Goal: Task Accomplishment & Management: Manage account settings

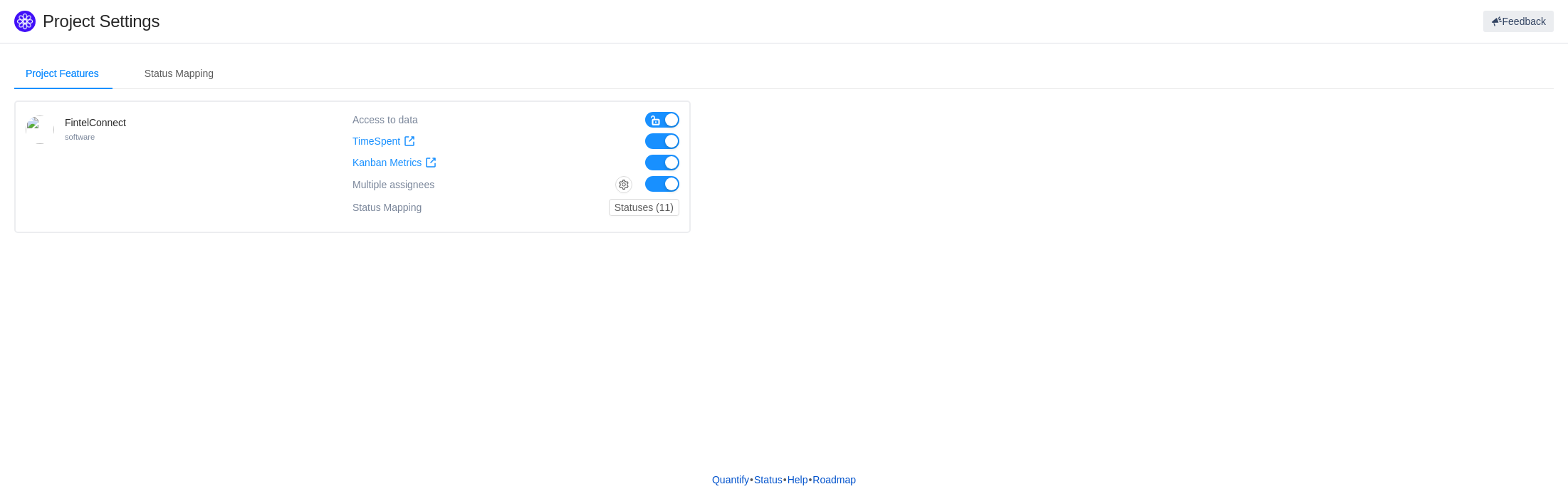
click at [659, 164] on button "button" at bounding box center [661, 163] width 34 height 16
click at [201, 72] on div "Status Mapping" at bounding box center [179, 74] width 92 height 32
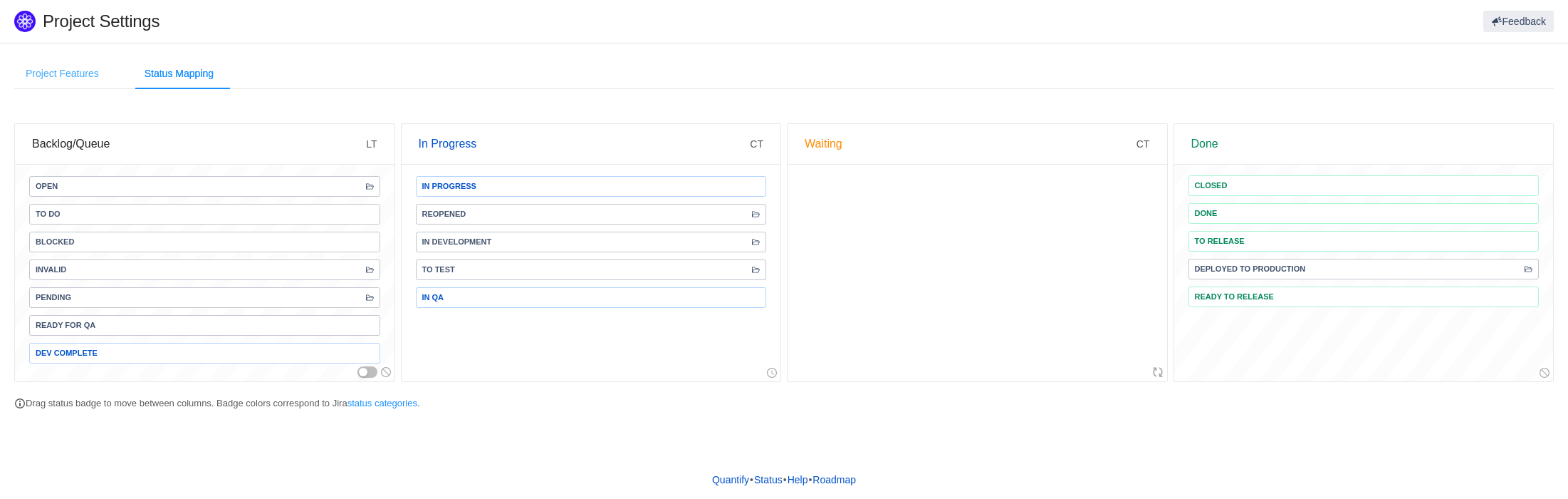
click at [76, 80] on div "Project Features" at bounding box center [62, 74] width 96 height 32
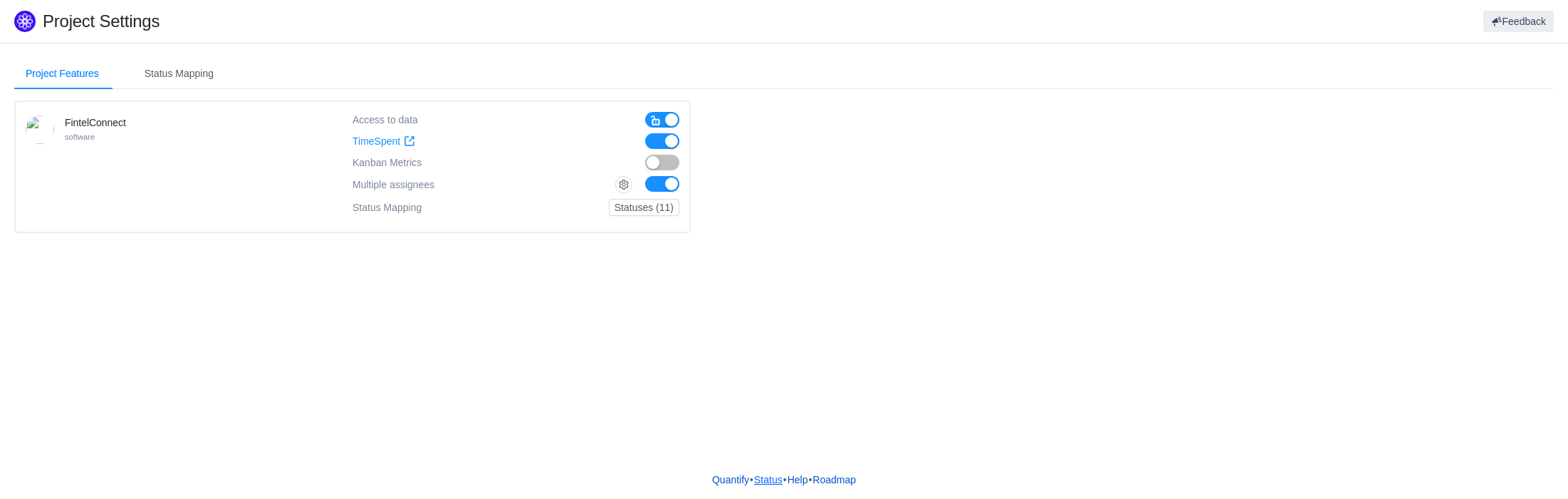
click at [775, 480] on link "Status" at bounding box center [769, 479] width 30 height 21
click at [191, 80] on div "Status Mapping" at bounding box center [179, 74] width 92 height 32
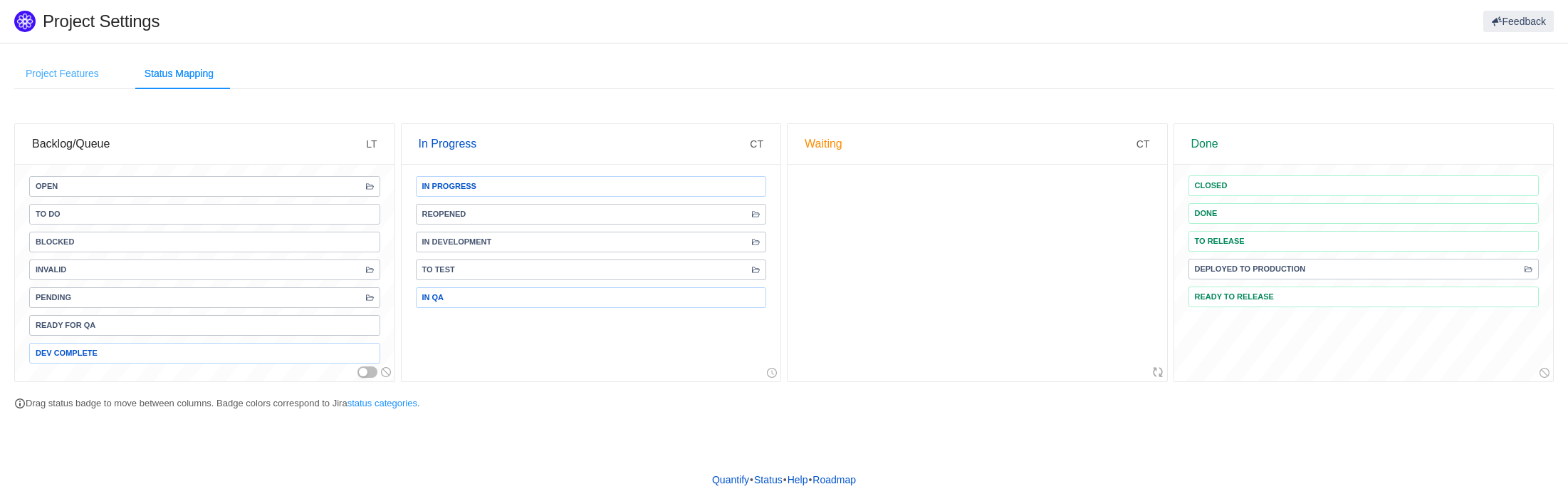
click at [101, 80] on div "Project Features" at bounding box center [62, 74] width 96 height 32
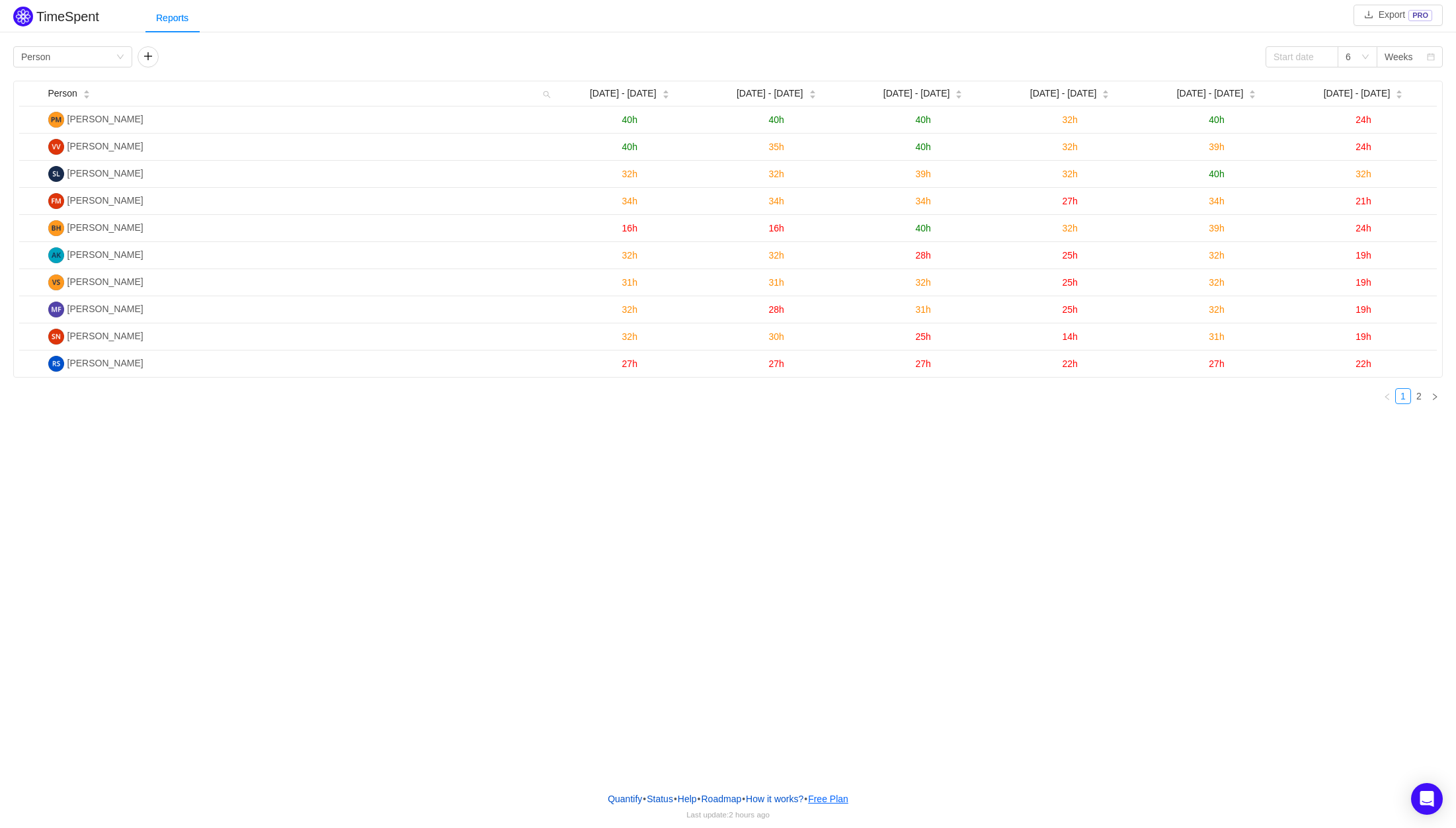
click at [844, 803] on button "Free Plan" at bounding box center [828, 799] width 41 height 20
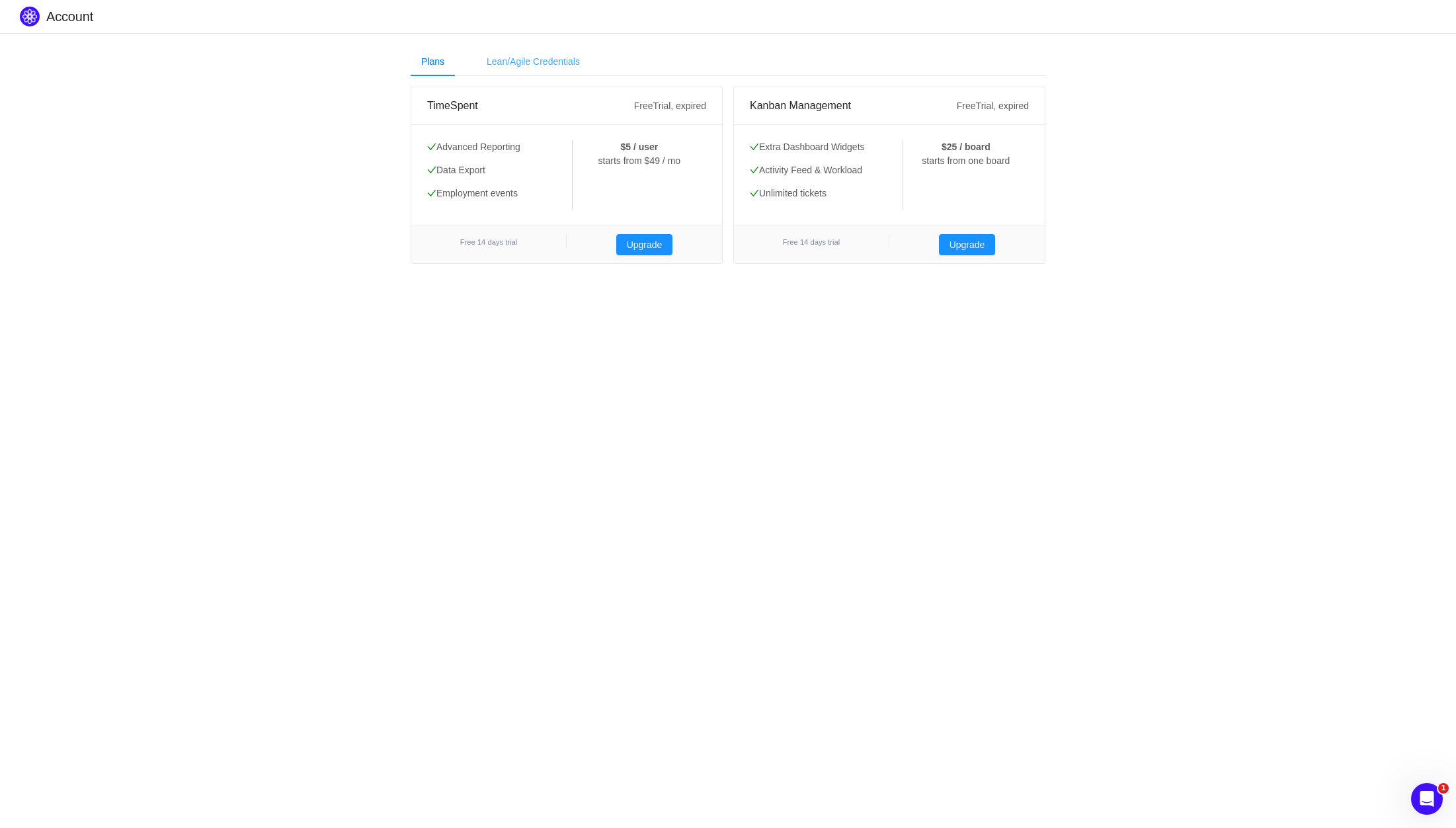
click at [556, 68] on div "Lean/Agile Credentials" at bounding box center [533, 62] width 114 height 29
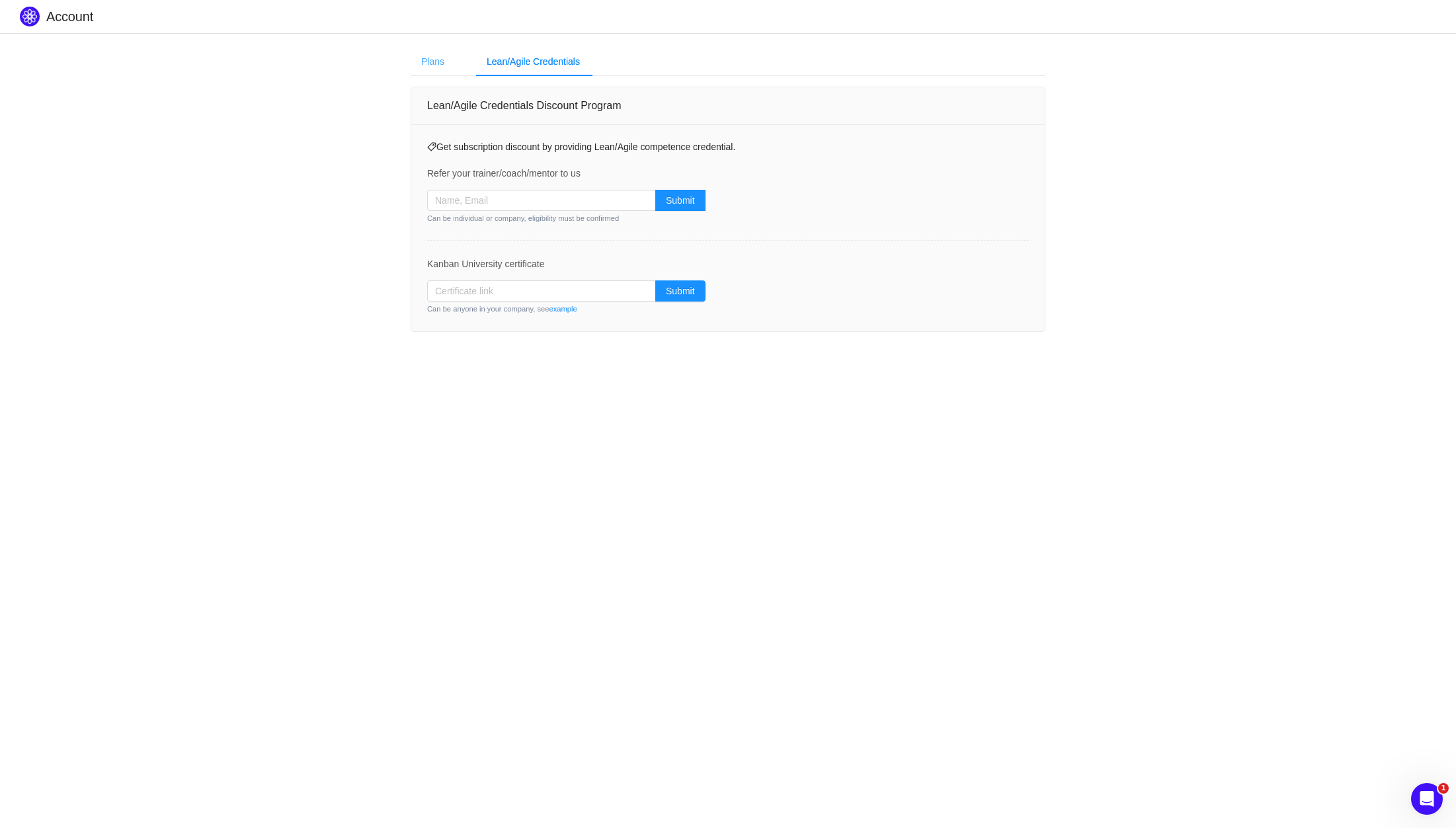
click at [433, 68] on div "Plans" at bounding box center [433, 62] width 44 height 29
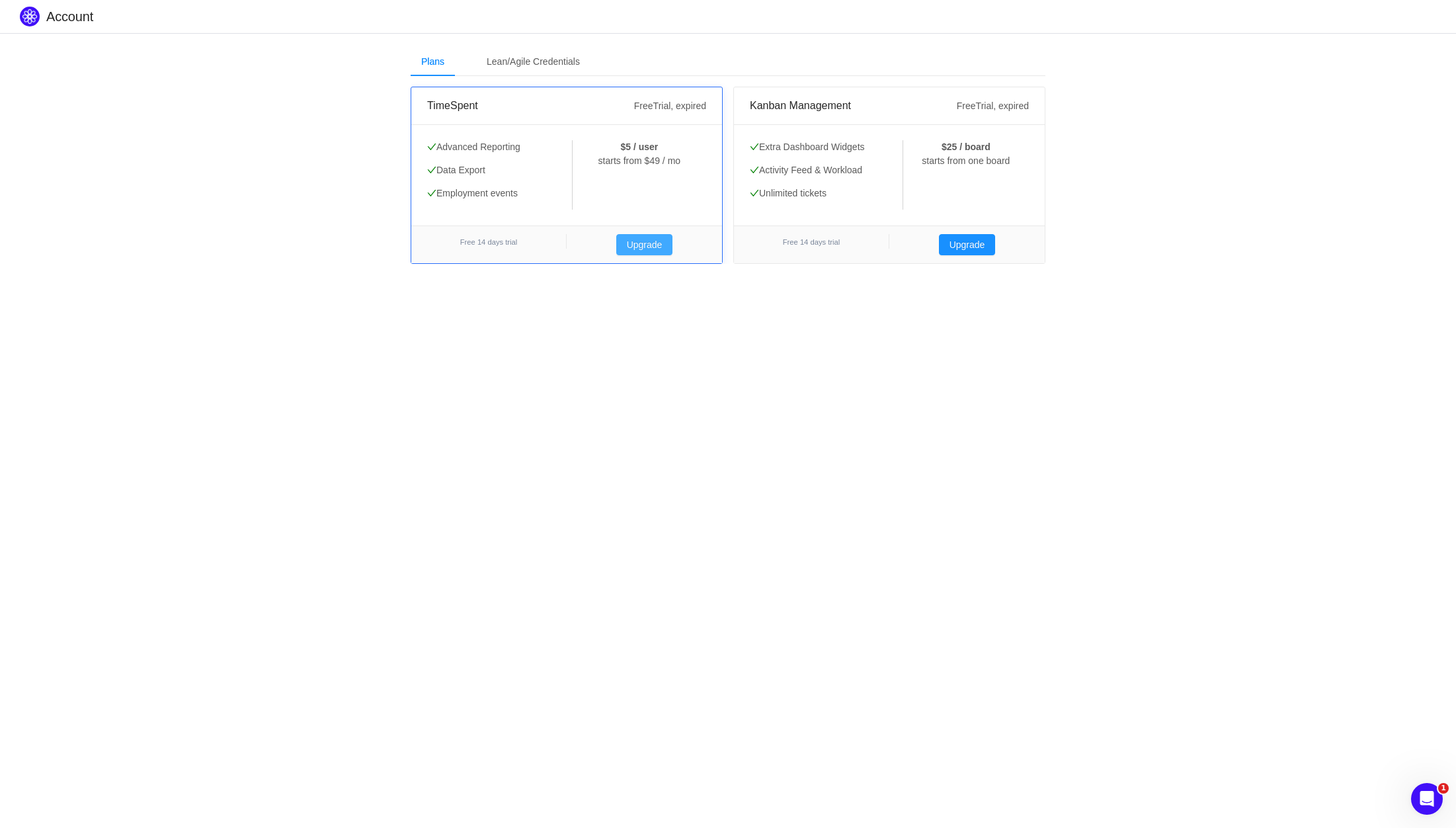
click at [638, 252] on button "Upgrade" at bounding box center [644, 244] width 57 height 21
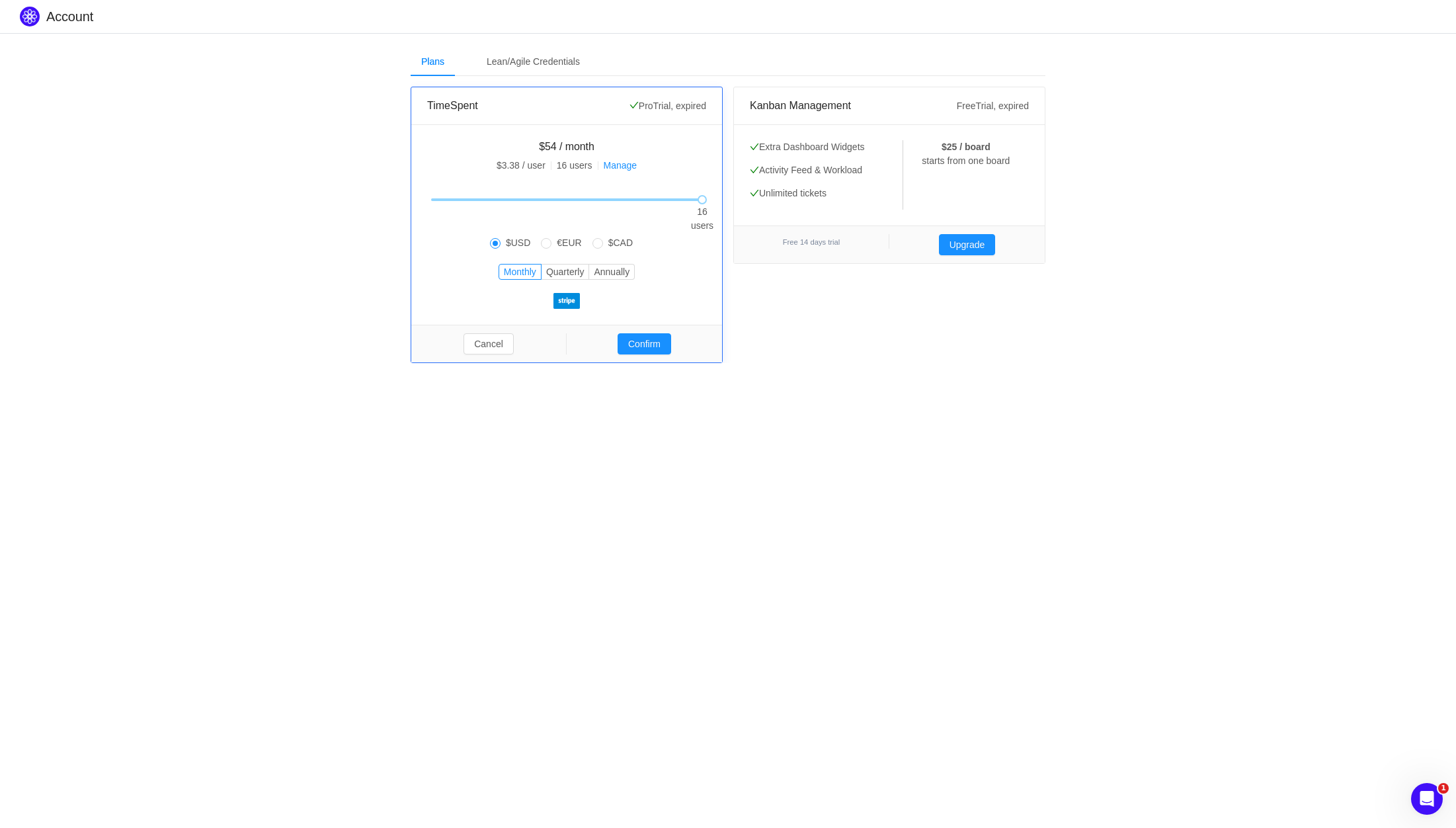
click at [629, 240] on span "$CAD" at bounding box center [621, 243] width 35 height 10
click at [603, 240] on input "$CAD" at bounding box center [598, 243] width 10 height 10
radio input "true"
radio input "false"
radio input "true"
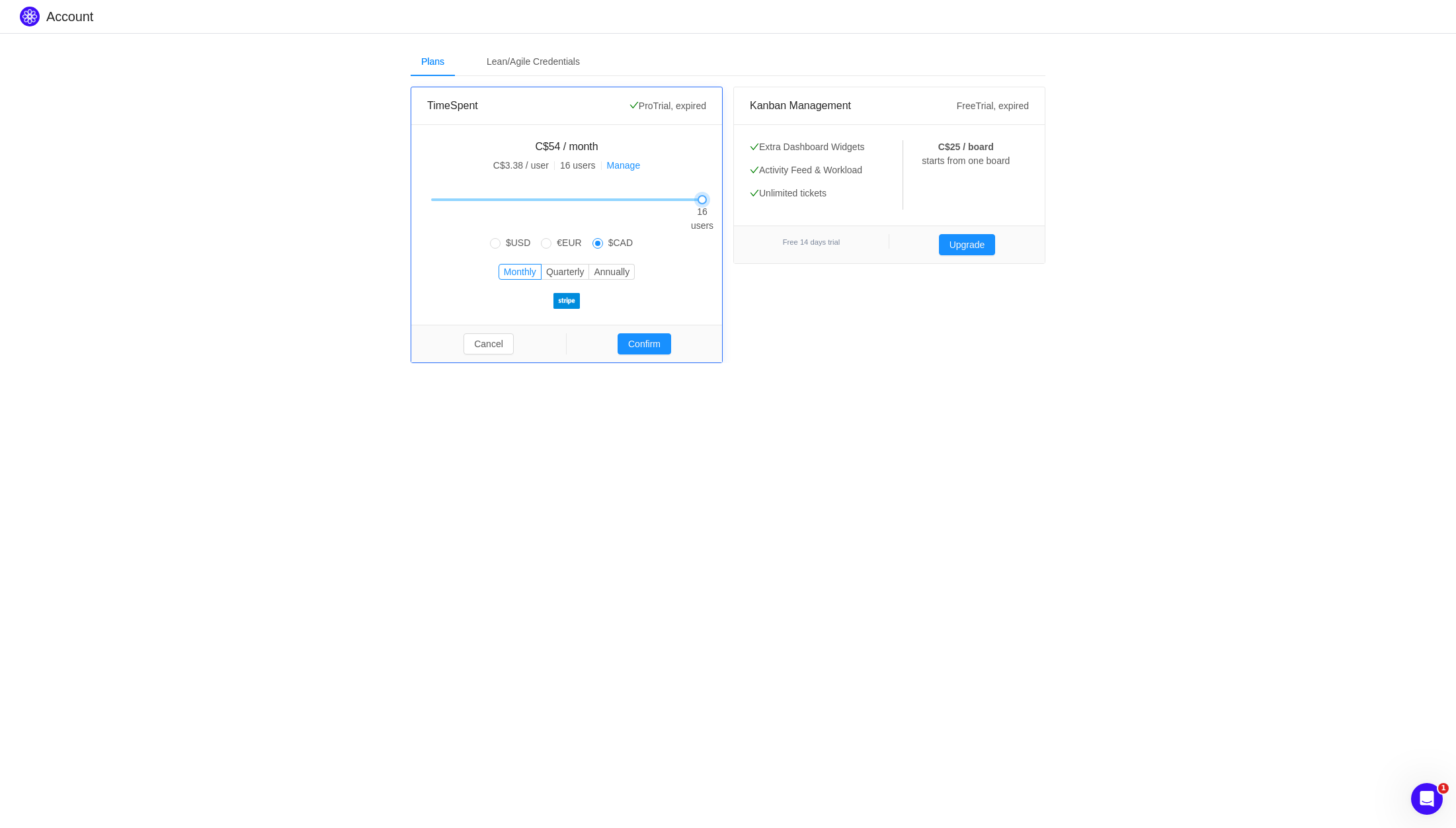
drag, startPoint x: 700, startPoint y: 201, endPoint x: 714, endPoint y: 195, distance: 15.2
click at [714, 195] on div "Advanced Reporting Data Export Employment events Advanced Reporting Data Export…" at bounding box center [566, 225] width 310 height 201
click at [639, 170] on link "Manage" at bounding box center [624, 165] width 34 height 10
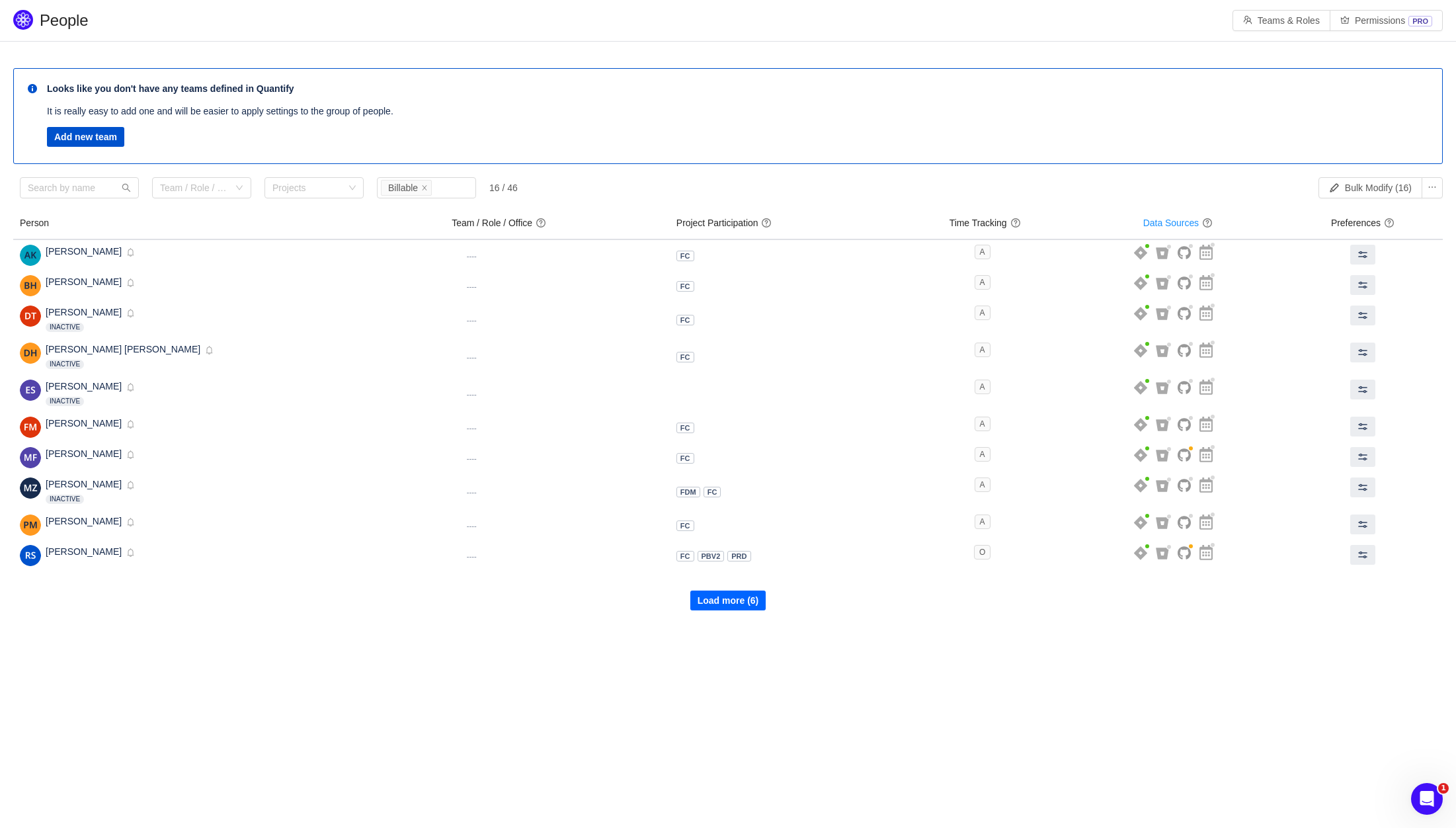
click at [760, 605] on button "Load more (6)" at bounding box center [728, 600] width 76 height 20
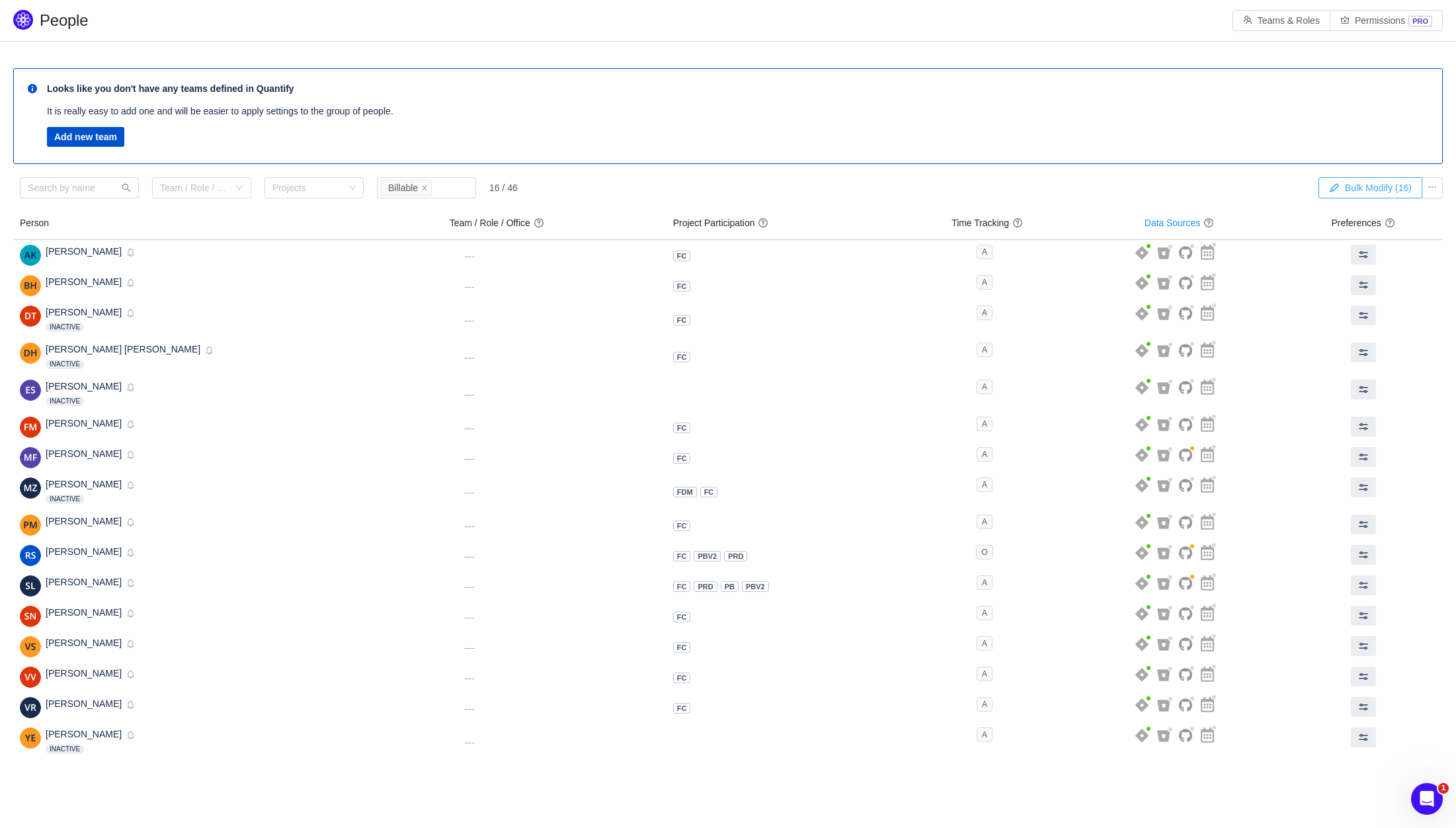
click at [1398, 189] on button "Bulk Modify (16)" at bounding box center [1370, 187] width 104 height 21
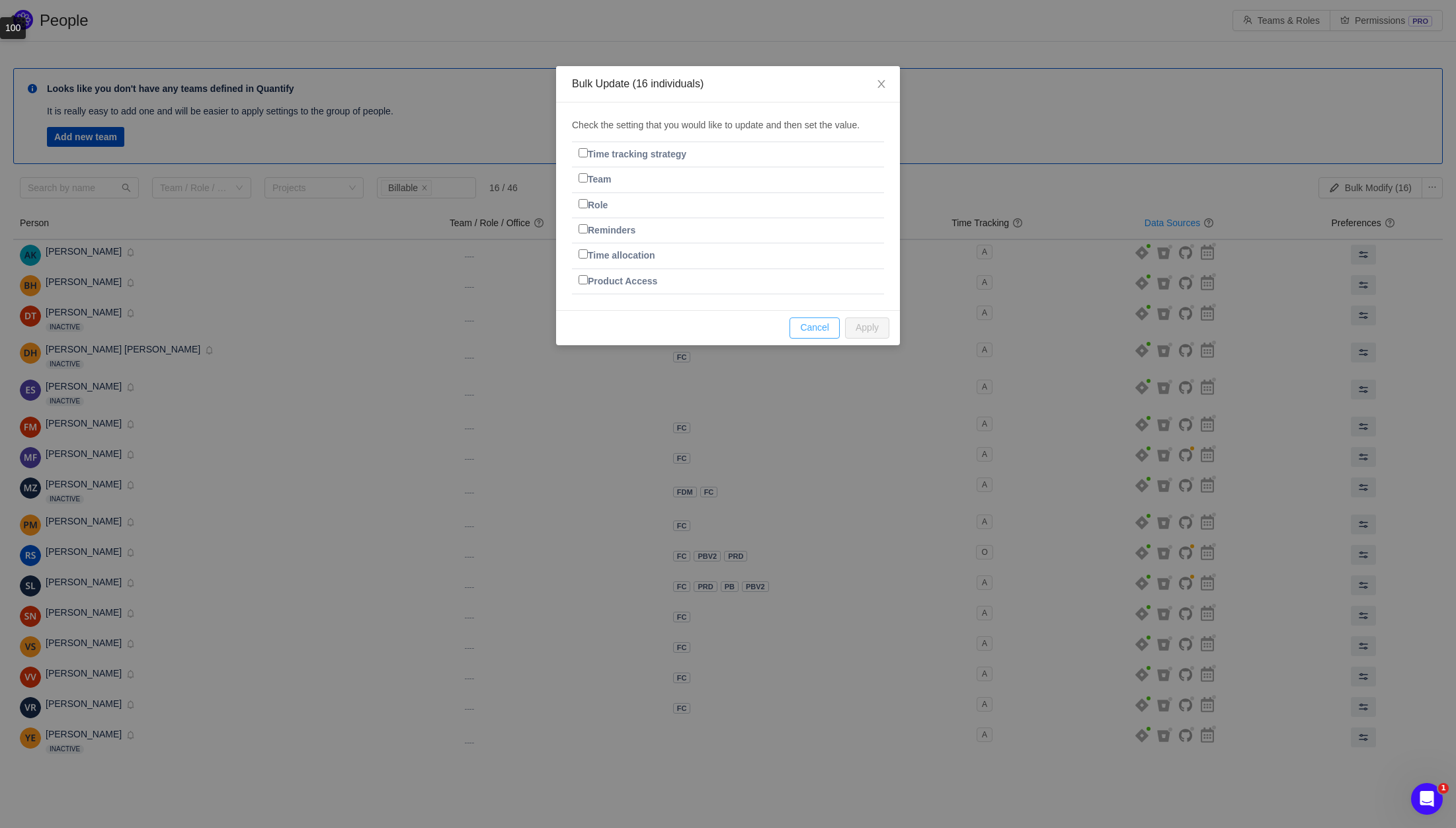
click at [826, 332] on button "Cancel" at bounding box center [815, 327] width 50 height 21
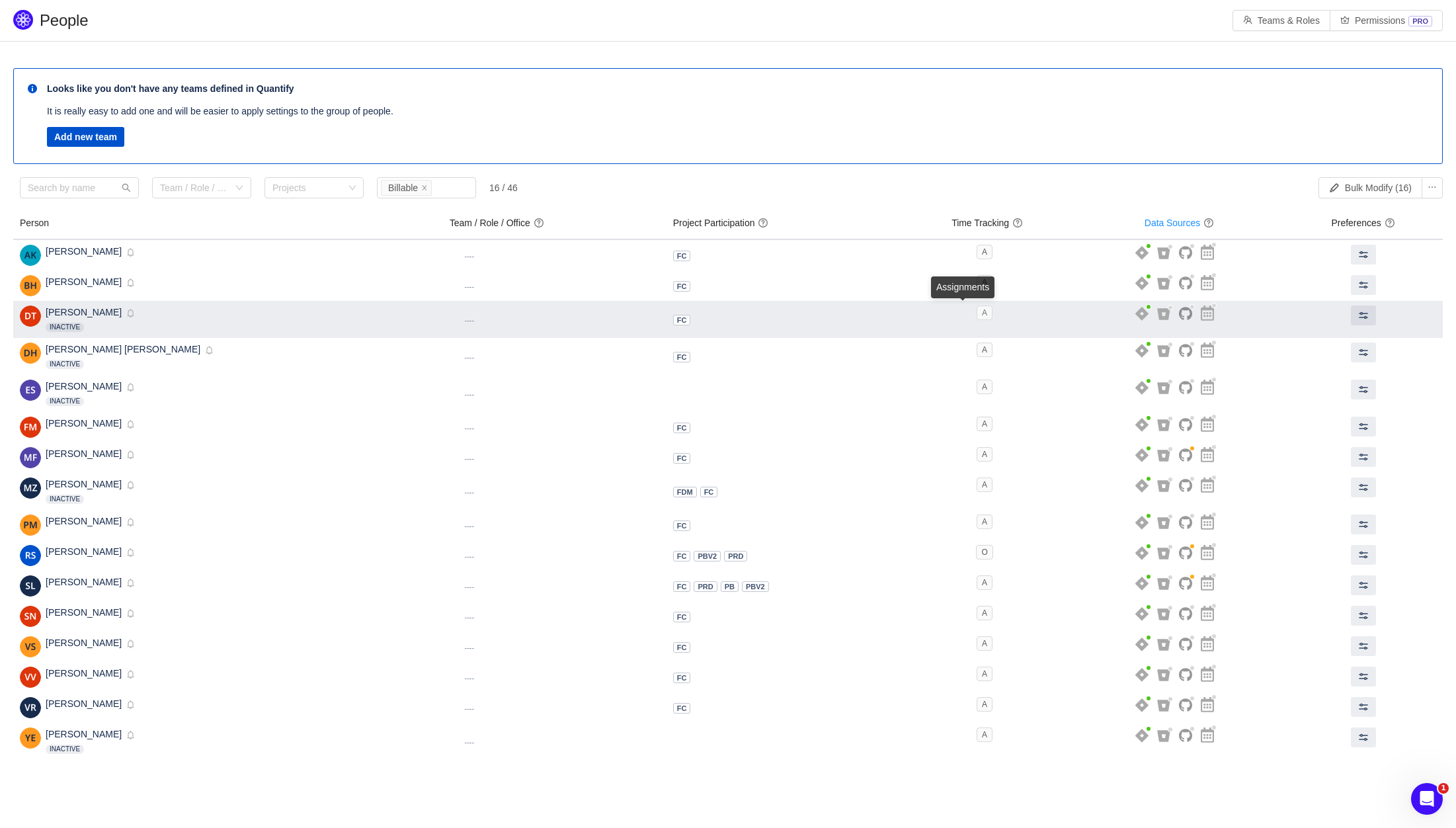
click at [977, 318] on span "A" at bounding box center [985, 313] width 16 height 15
click at [1358, 312] on span at bounding box center [1363, 316] width 10 height 10
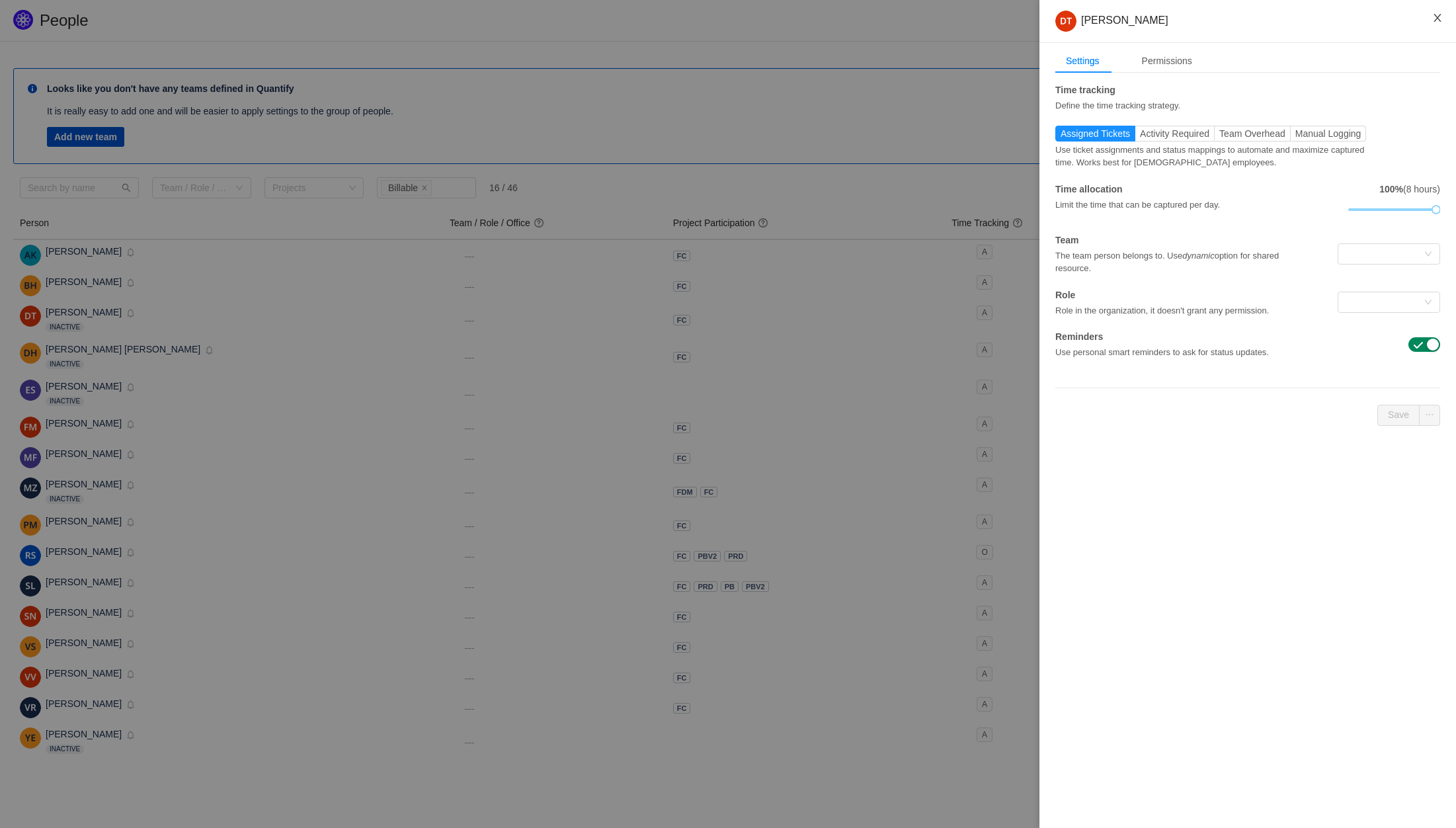
click at [1434, 24] on button "Close" at bounding box center [1438, 18] width 37 height 37
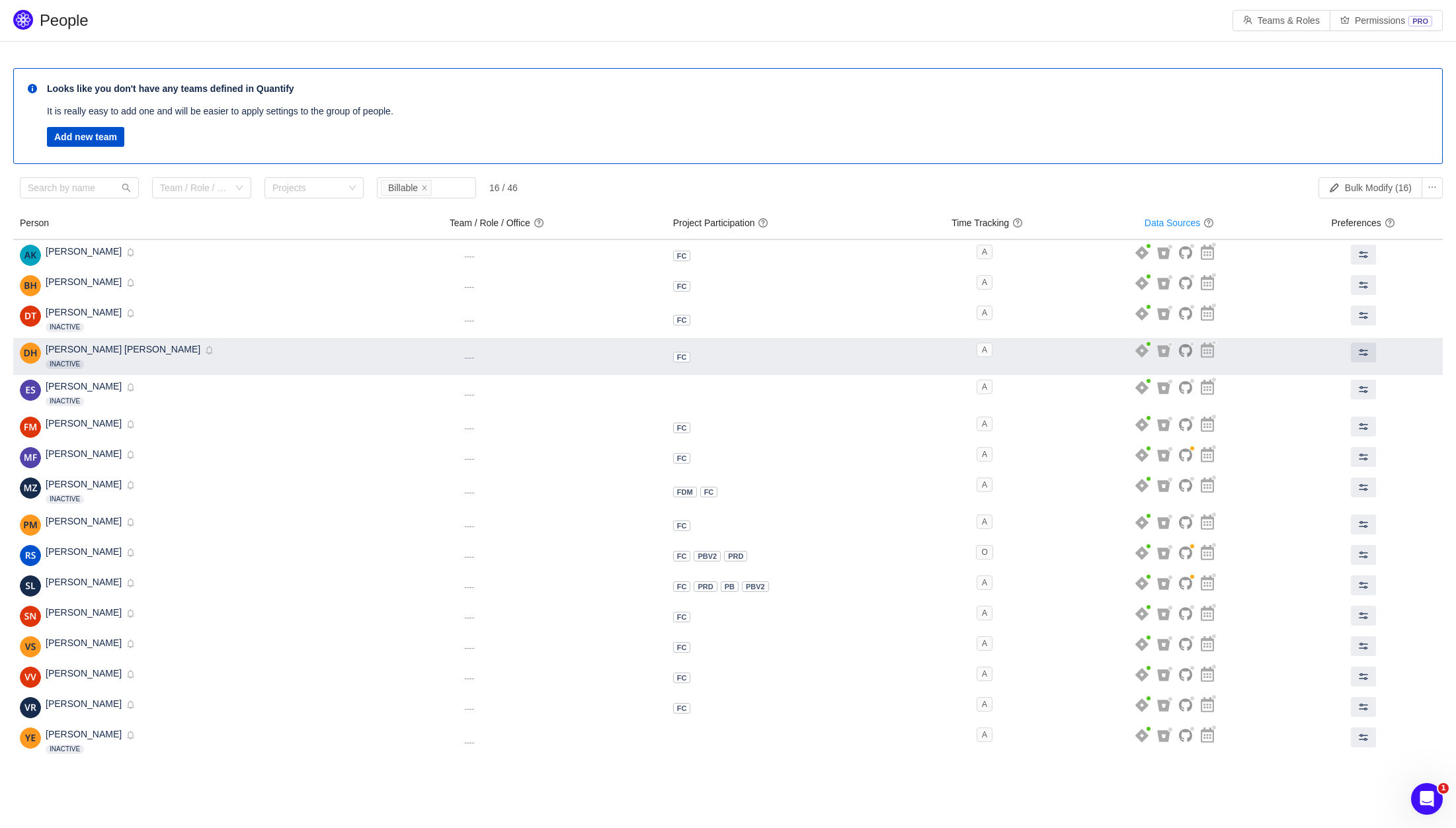
click at [311, 351] on div "Donya Ashtiani Haghighi Inactive Disabled" at bounding box center [228, 357] width 417 height 28
click at [677, 355] on span "FC" at bounding box center [681, 357] width 10 height 8
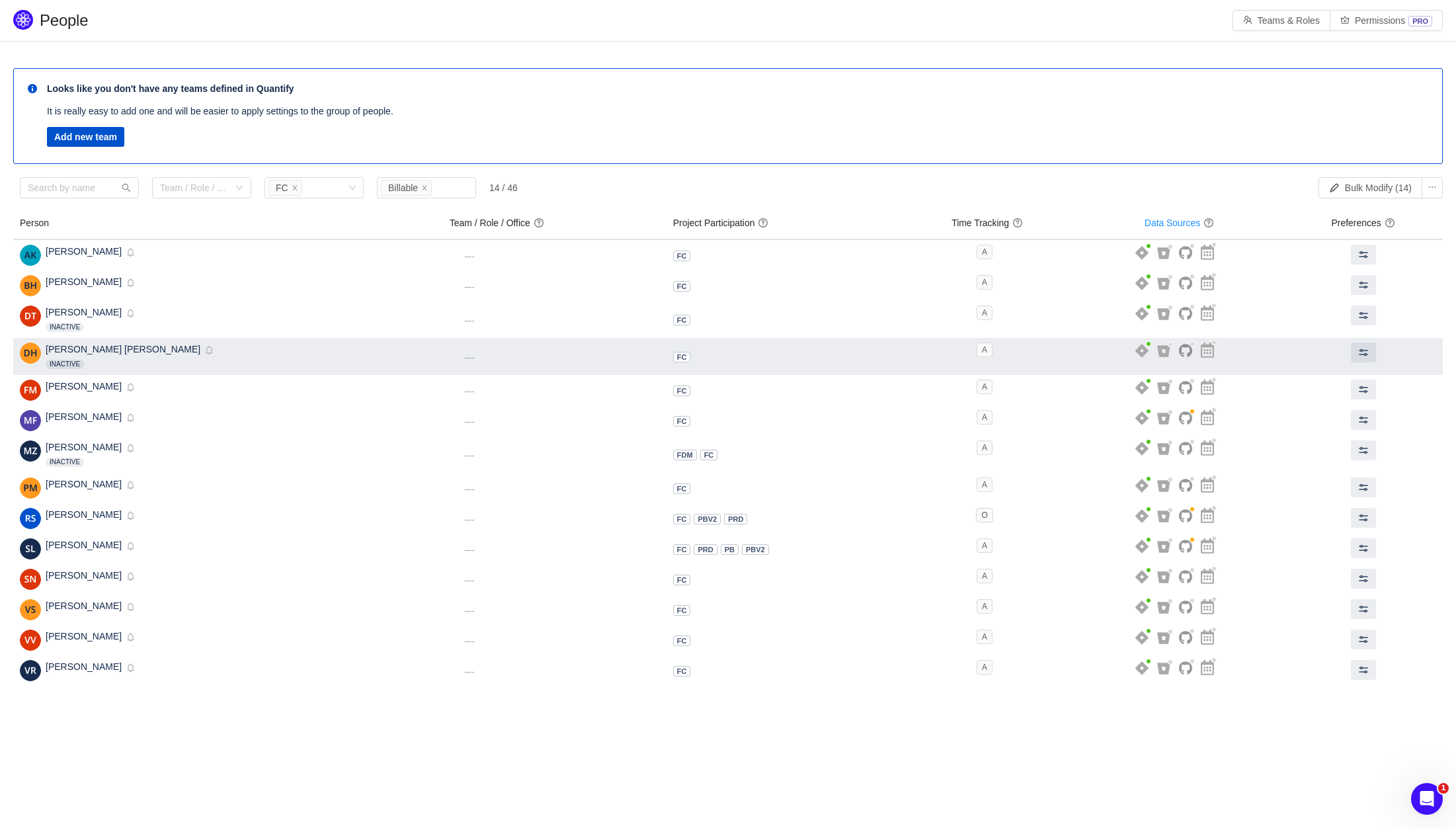
click at [673, 360] on span "FC" at bounding box center [682, 357] width 18 height 11
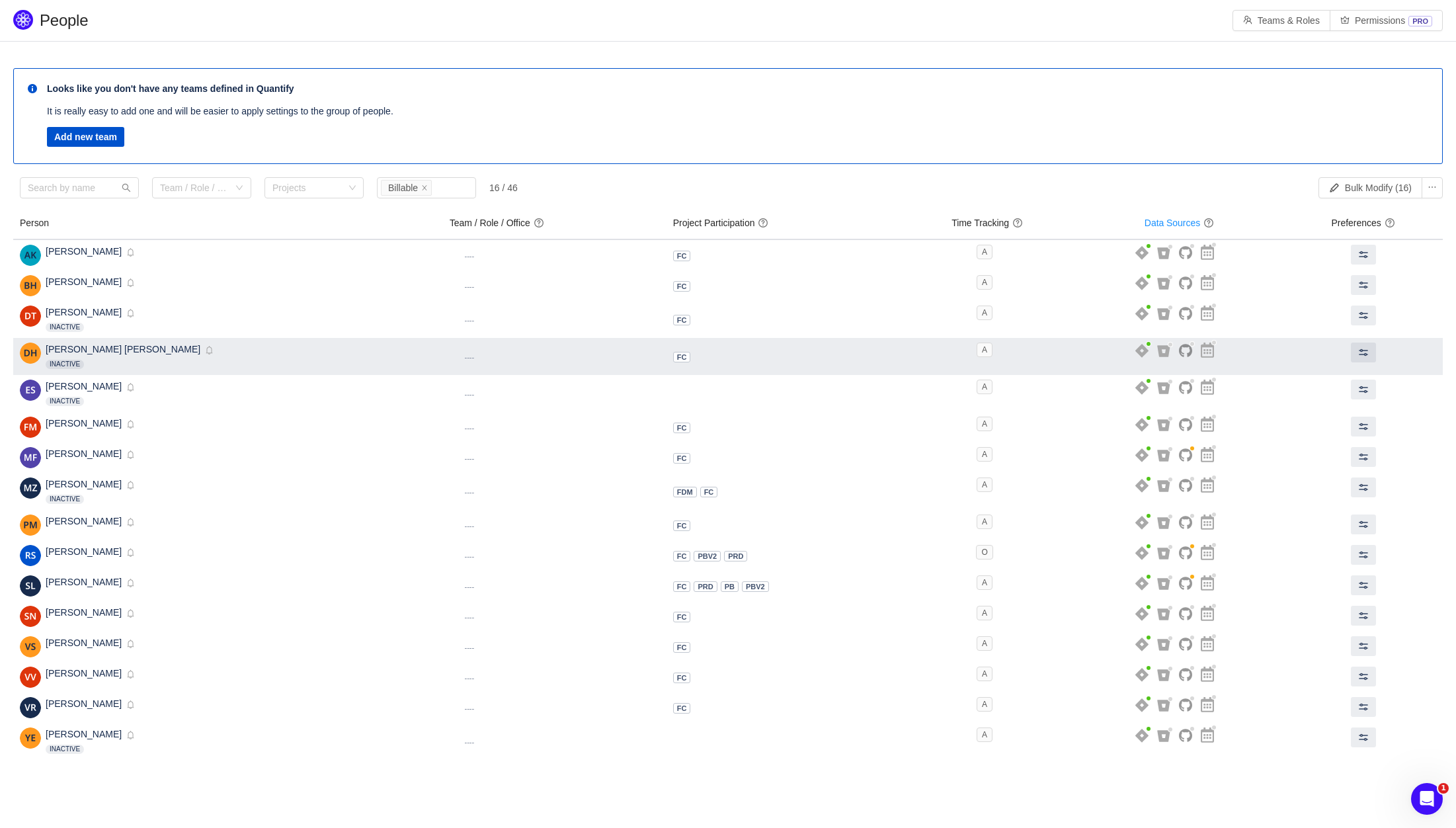
click at [673, 360] on span "FC" at bounding box center [682, 357] width 18 height 11
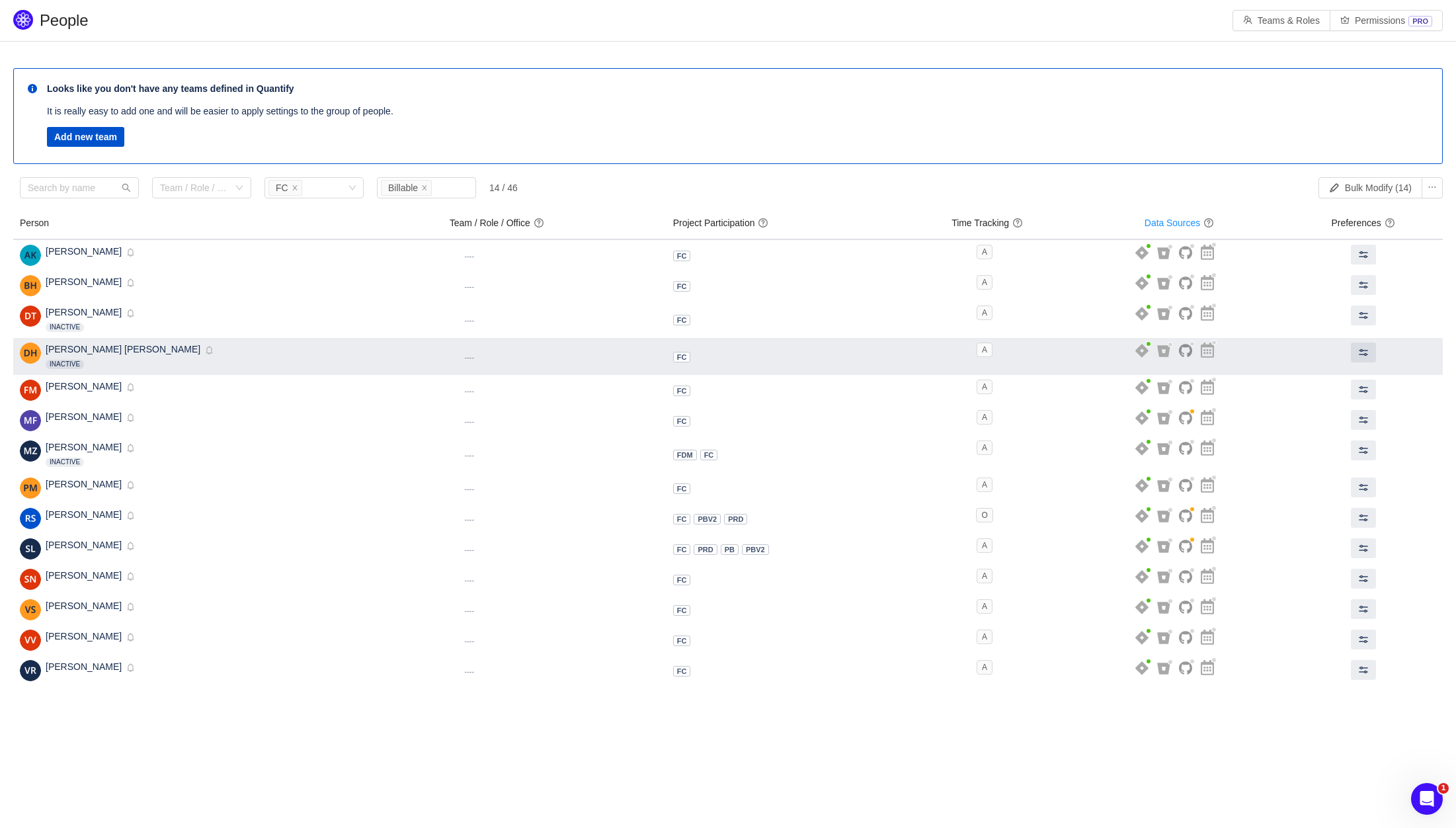
click at [673, 360] on span "FC" at bounding box center [682, 357] width 18 height 11
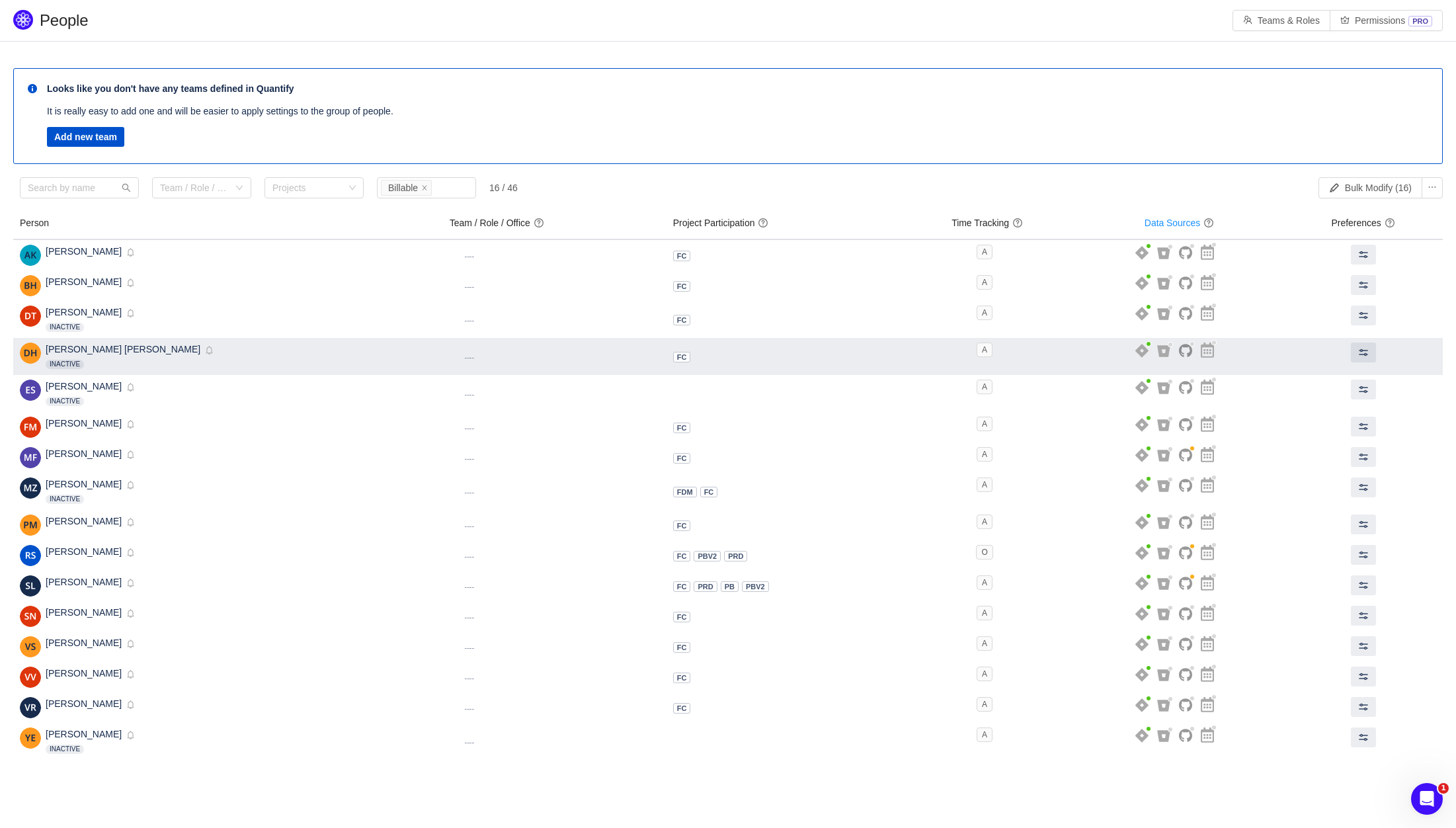
click at [673, 360] on span "FC" at bounding box center [682, 357] width 18 height 11
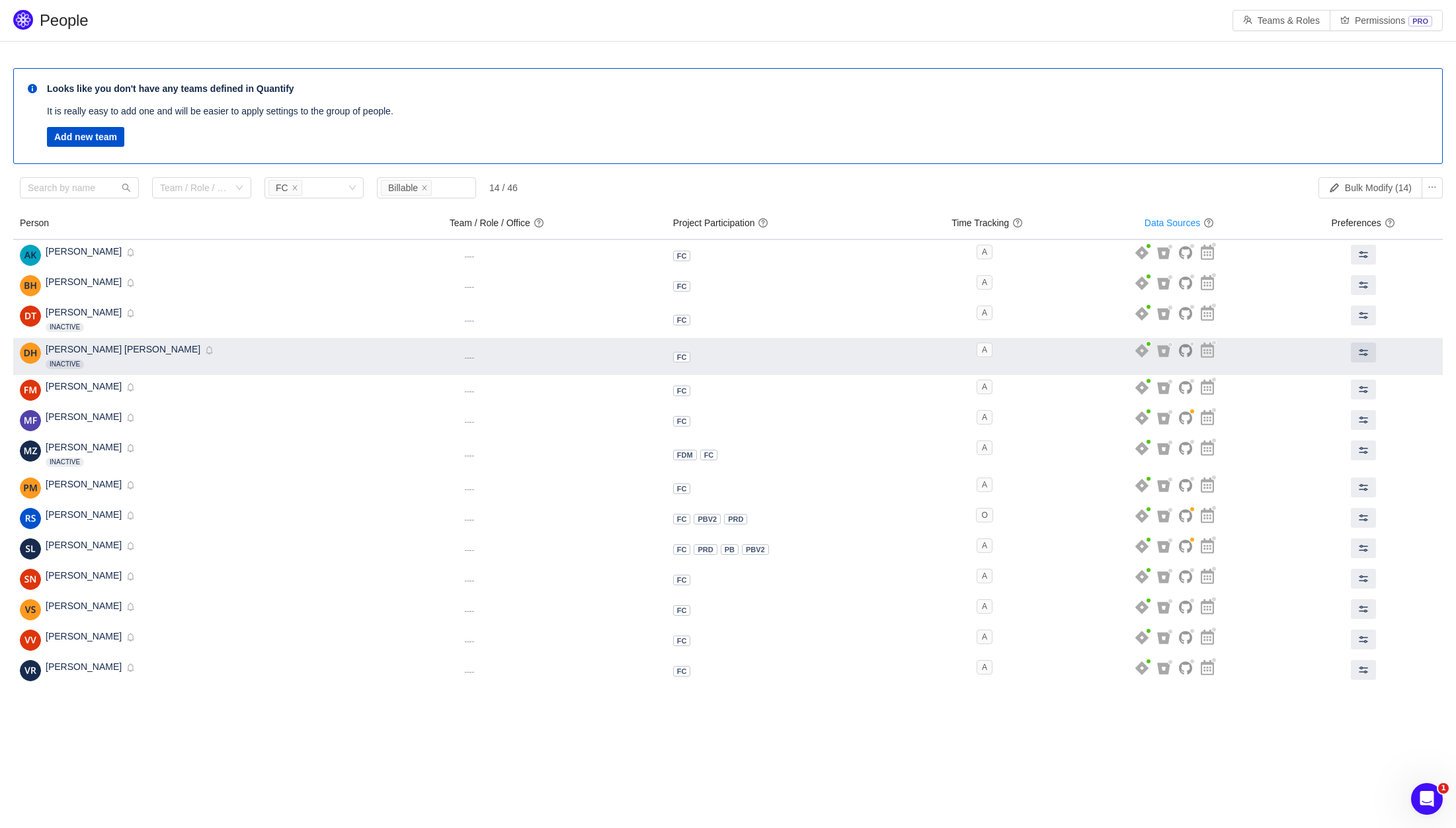
click at [673, 360] on span "FC" at bounding box center [682, 357] width 18 height 11
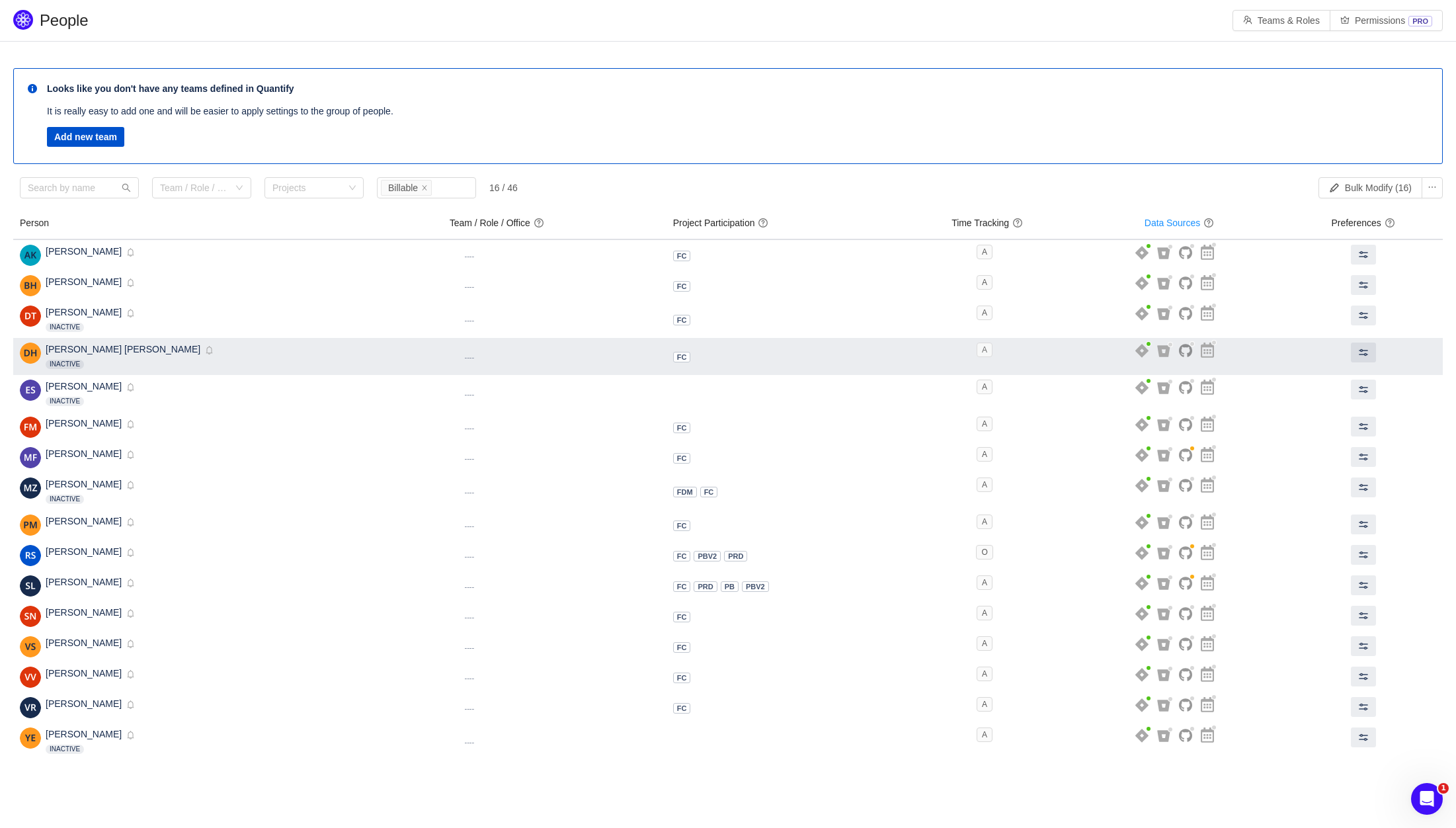
click at [977, 348] on span "A" at bounding box center [985, 350] width 16 height 15
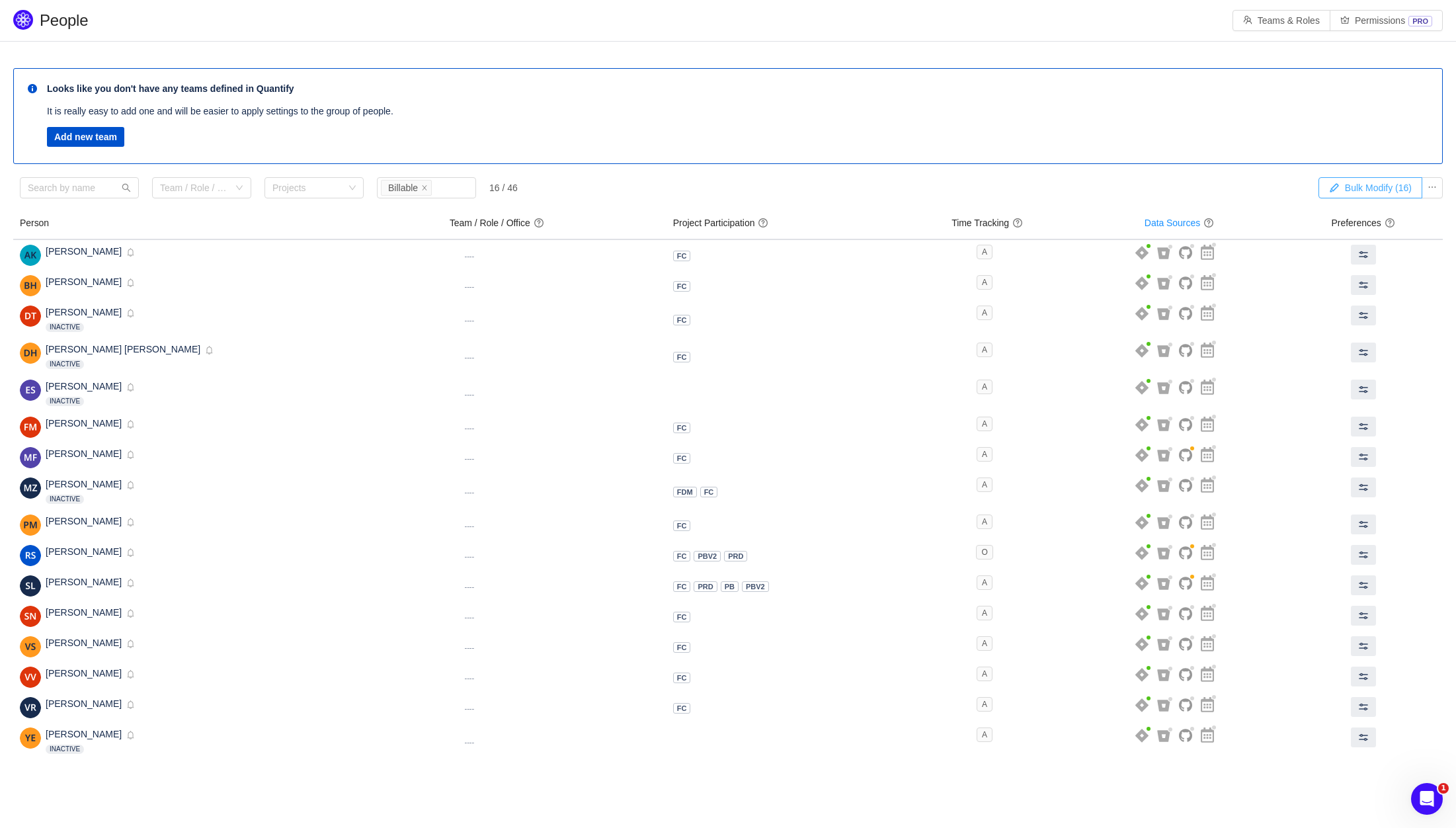
click at [1367, 195] on button "Bulk Modify (16)" at bounding box center [1370, 187] width 104 height 21
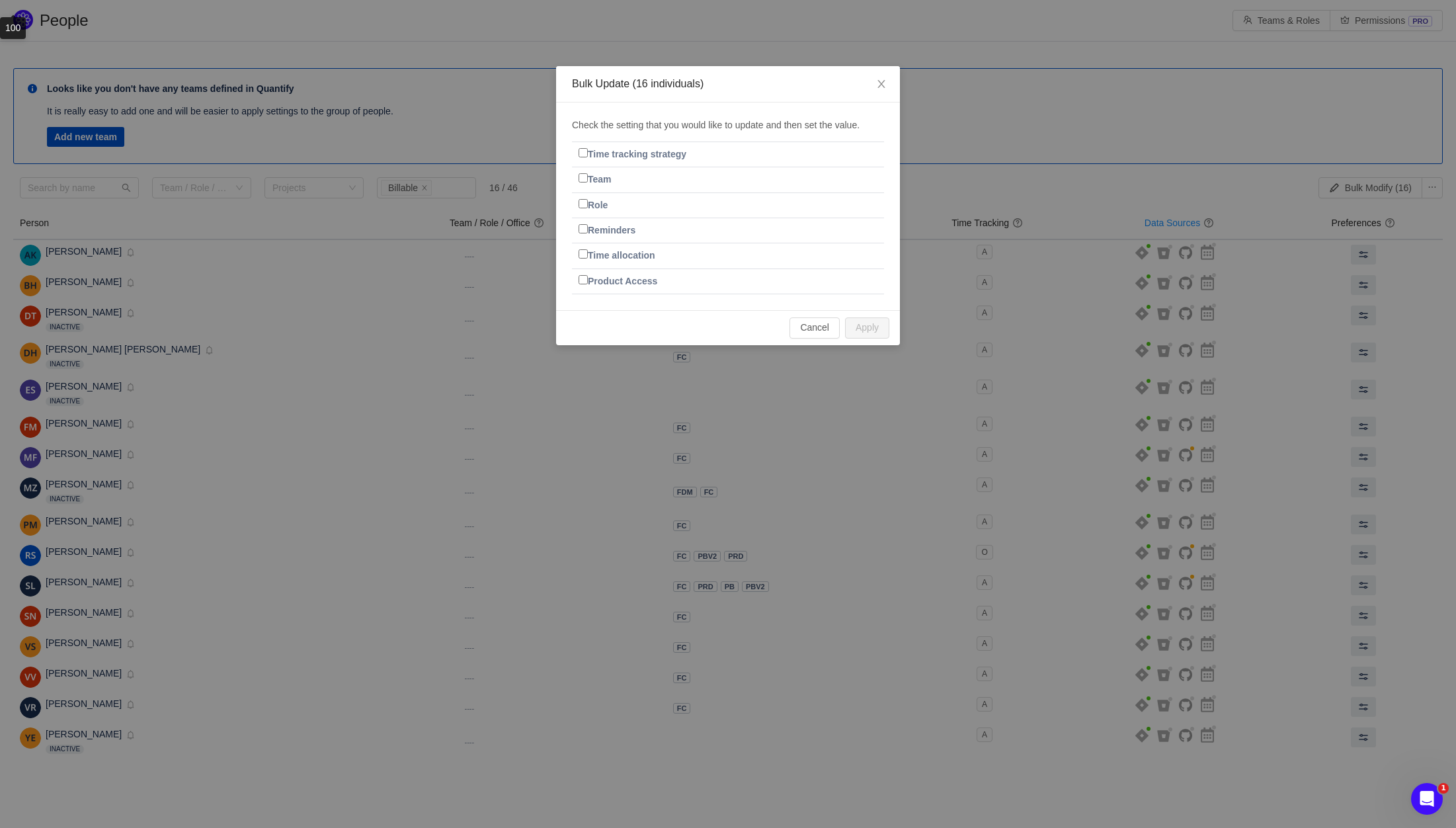
click at [635, 279] on label "Product Access" at bounding box center [618, 281] width 79 height 10
click at [588, 279] on input "Product Access" at bounding box center [583, 279] width 10 height 10
checkbox input "true"
click at [818, 327] on button "Cancel" at bounding box center [815, 327] width 50 height 21
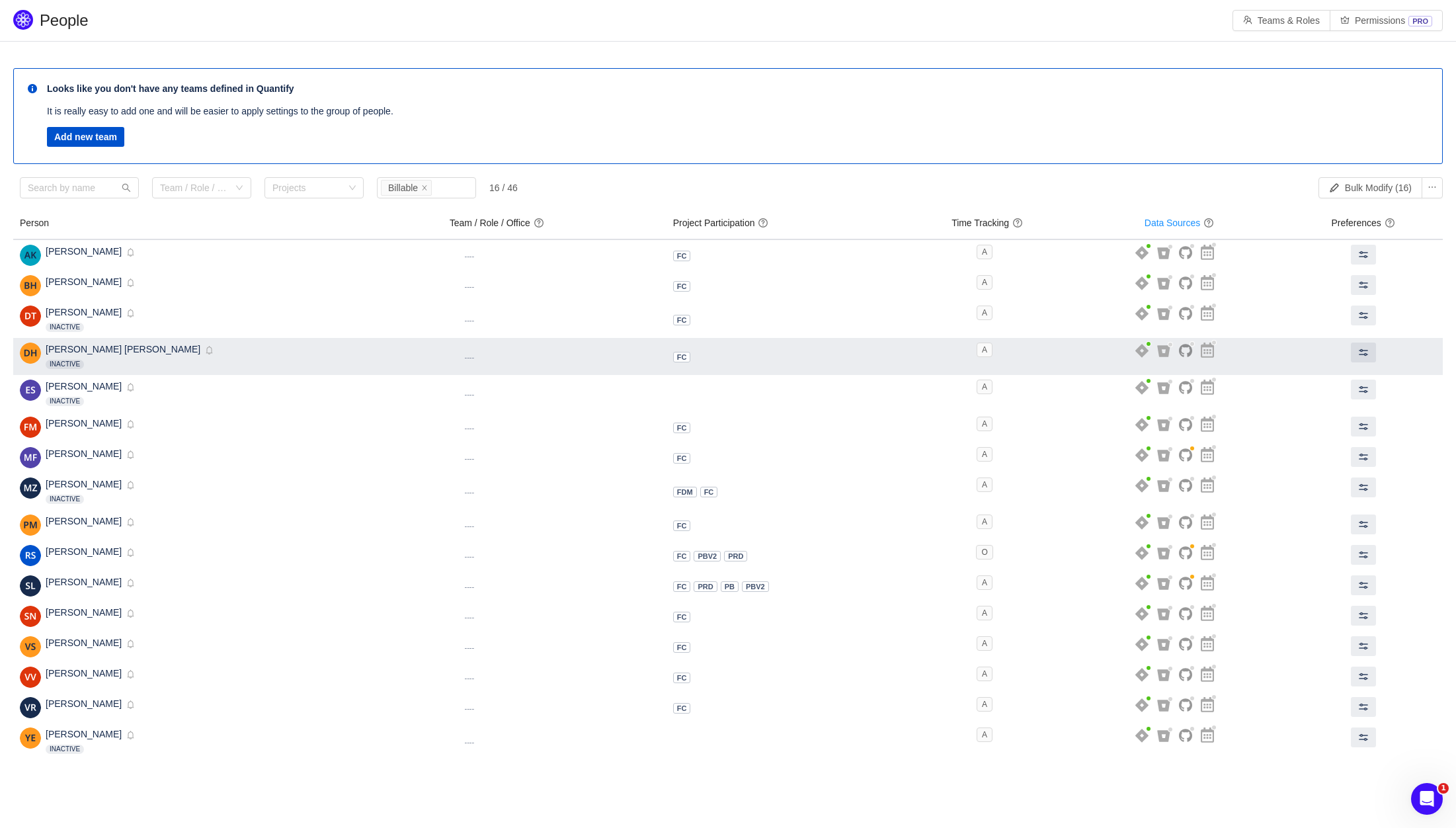
click at [35, 352] on img at bounding box center [30, 353] width 21 height 21
click at [84, 352] on span "Donya Ashtiani Haghighi" at bounding box center [123, 349] width 155 height 10
